Goal: Find specific page/section

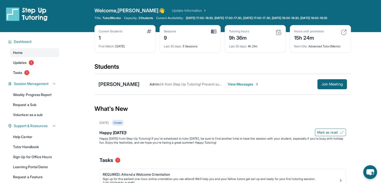
click at [278, 34] on img at bounding box center [278, 32] width 6 height 6
click at [148, 33] on img at bounding box center [149, 31] width 5 height 4
click at [214, 34] on img at bounding box center [214, 31] width 6 height 5
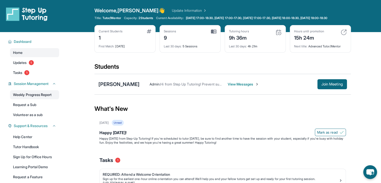
click at [49, 99] on link "Weekly Progress Report" at bounding box center [34, 94] width 49 height 9
click at [344, 35] on img at bounding box center [344, 32] width 6 height 6
drag, startPoint x: 344, startPoint y: 35, endPoint x: 344, endPoint y: 38, distance: 3.0
click at [344, 35] on img at bounding box center [344, 32] width 6 height 6
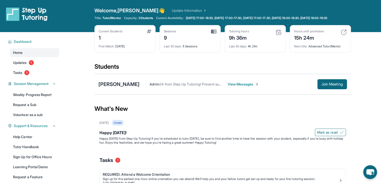
click at [240, 41] on div "9h 36m" at bounding box center [239, 37] width 20 height 8
